Goal: Navigation & Orientation: Understand site structure

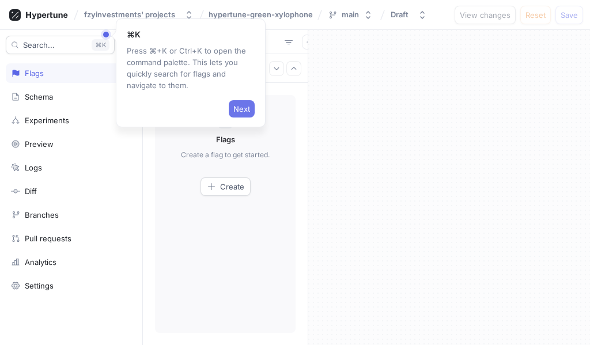
click at [243, 108] on span "Next" at bounding box center [241, 109] width 17 height 7
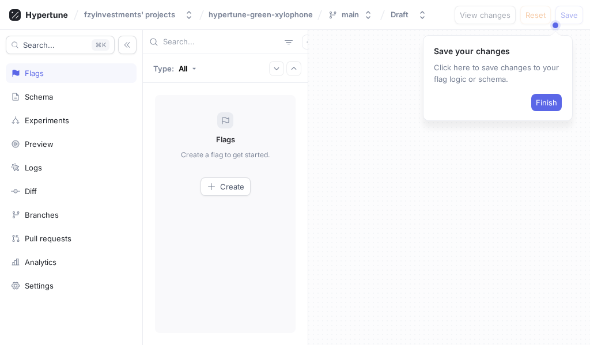
click at [549, 110] on button "Finish" at bounding box center [547, 102] width 31 height 17
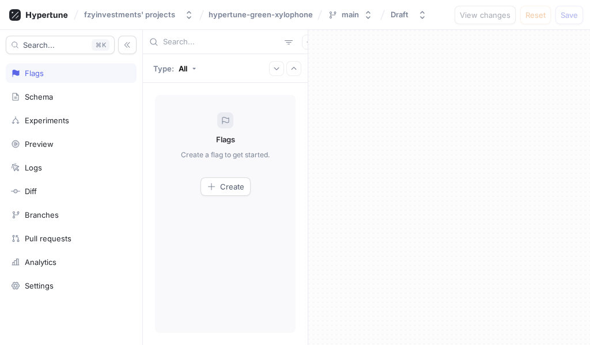
click at [547, 99] on div at bounding box center [449, 187] width 282 height 315
click at [35, 262] on div "Analytics" at bounding box center [41, 262] width 32 height 9
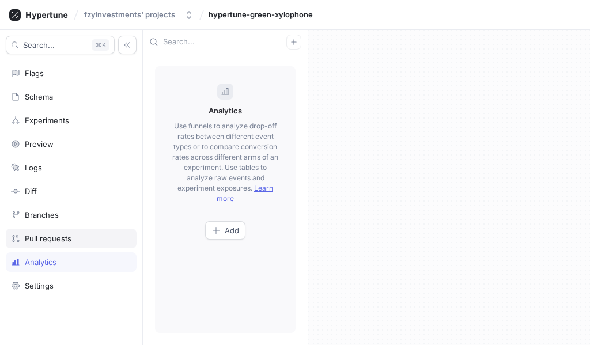
click at [40, 239] on div "Pull requests" at bounding box center [48, 238] width 47 height 9
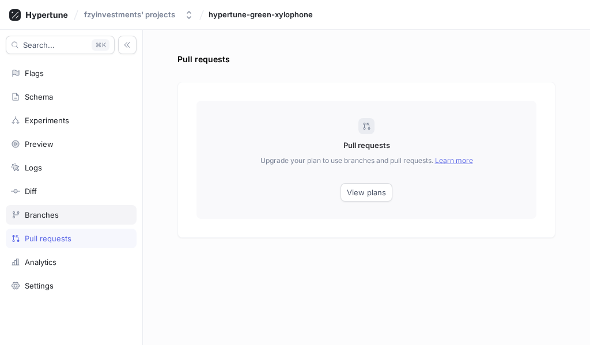
click at [42, 219] on div "Branches" at bounding box center [42, 214] width 34 height 9
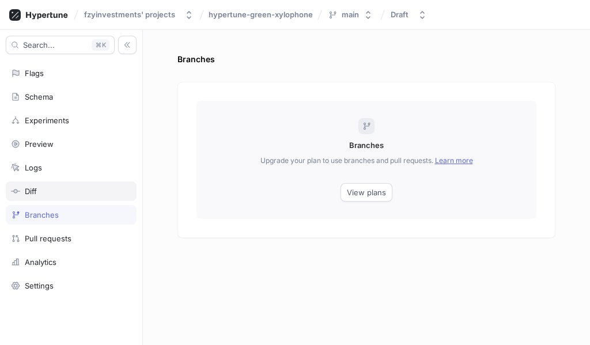
click at [32, 190] on div "Diff" at bounding box center [31, 191] width 12 height 9
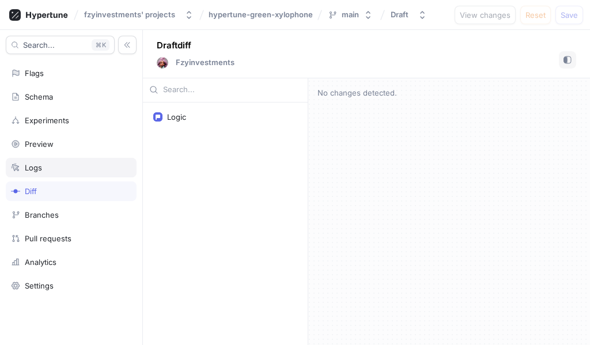
click at [28, 172] on div "Logs" at bounding box center [33, 167] width 17 height 9
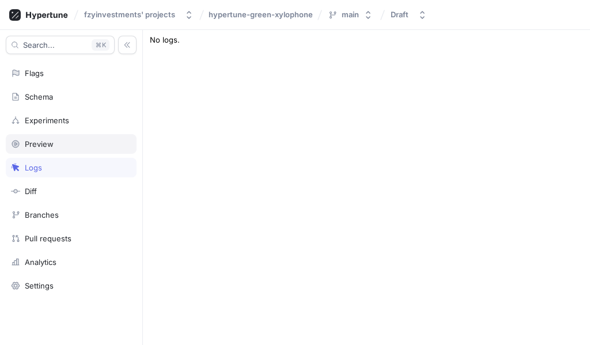
click at [35, 147] on div "Preview" at bounding box center [39, 144] width 29 height 9
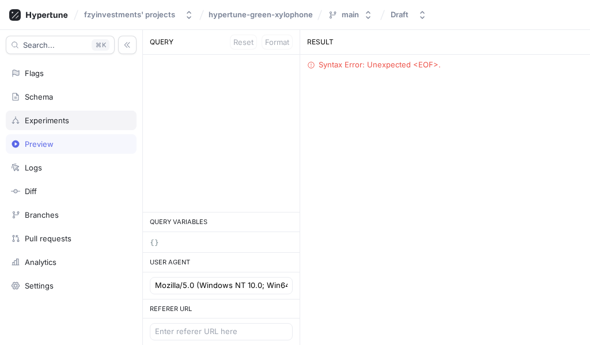
click at [51, 121] on div "Experiments" at bounding box center [47, 120] width 44 height 9
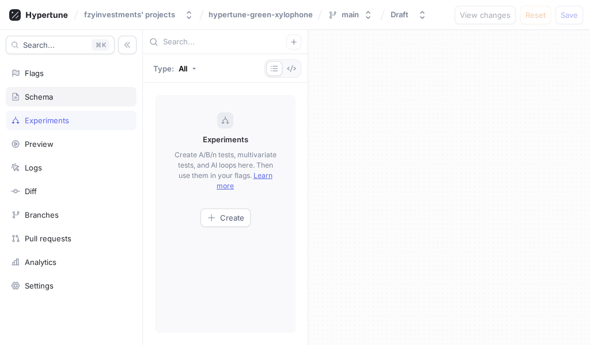
click at [42, 97] on div "Schema" at bounding box center [39, 96] width 28 height 9
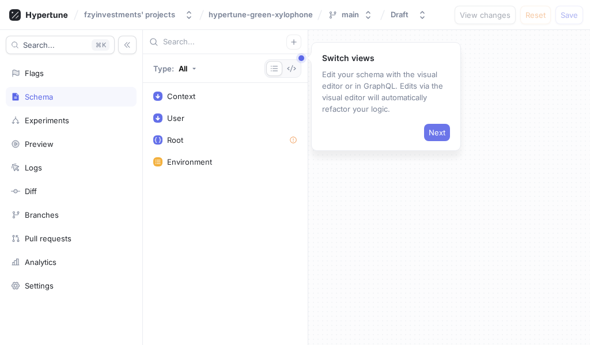
click at [436, 132] on span "Next" at bounding box center [437, 132] width 17 height 7
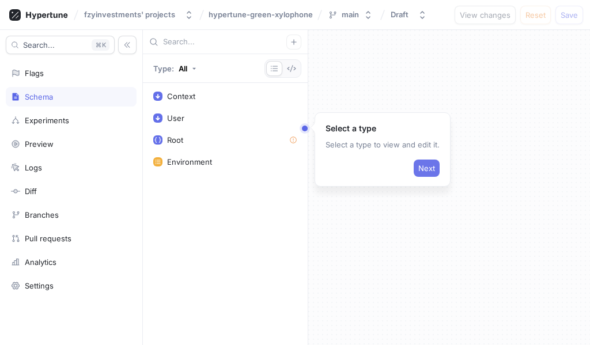
click at [424, 165] on span "Next" at bounding box center [427, 168] width 17 height 7
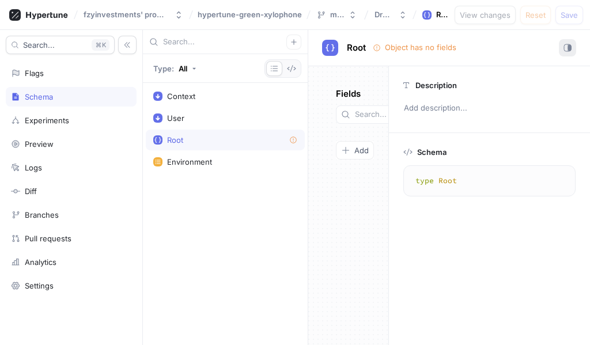
click at [570, 47] on rect "button" at bounding box center [568, 48] width 1 height 6
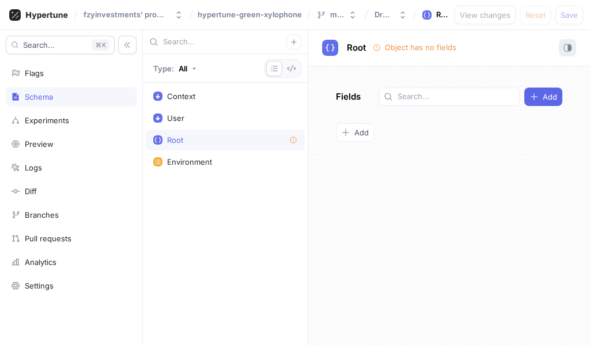
click at [570, 47] on rect "button" at bounding box center [568, 48] width 1 height 6
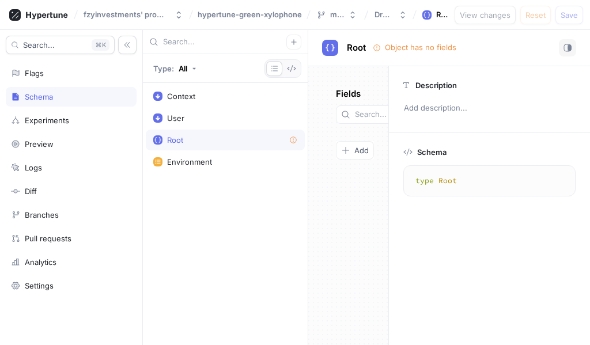
click at [407, 48] on div "Object has no fields" at bounding box center [420, 48] width 71 height 12
click at [59, 76] on div "Flags" at bounding box center [71, 73] width 120 height 9
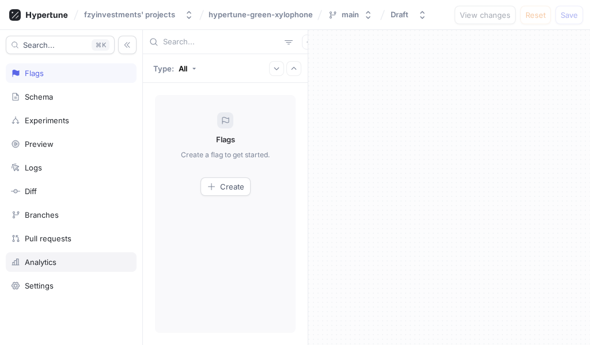
click at [44, 267] on div "Analytics" at bounding box center [71, 263] width 131 height 20
